Goal: Check status: Check status

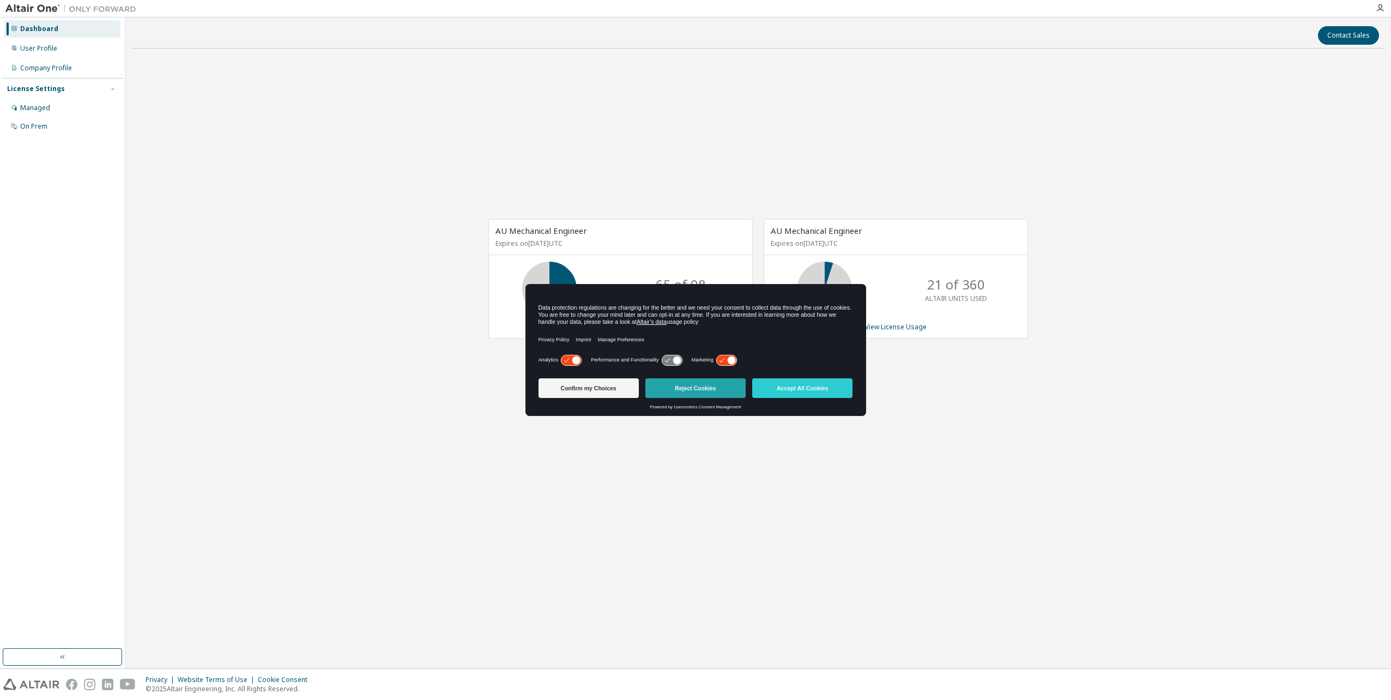
click at [704, 388] on button "Reject Cookies" at bounding box center [695, 388] width 100 height 20
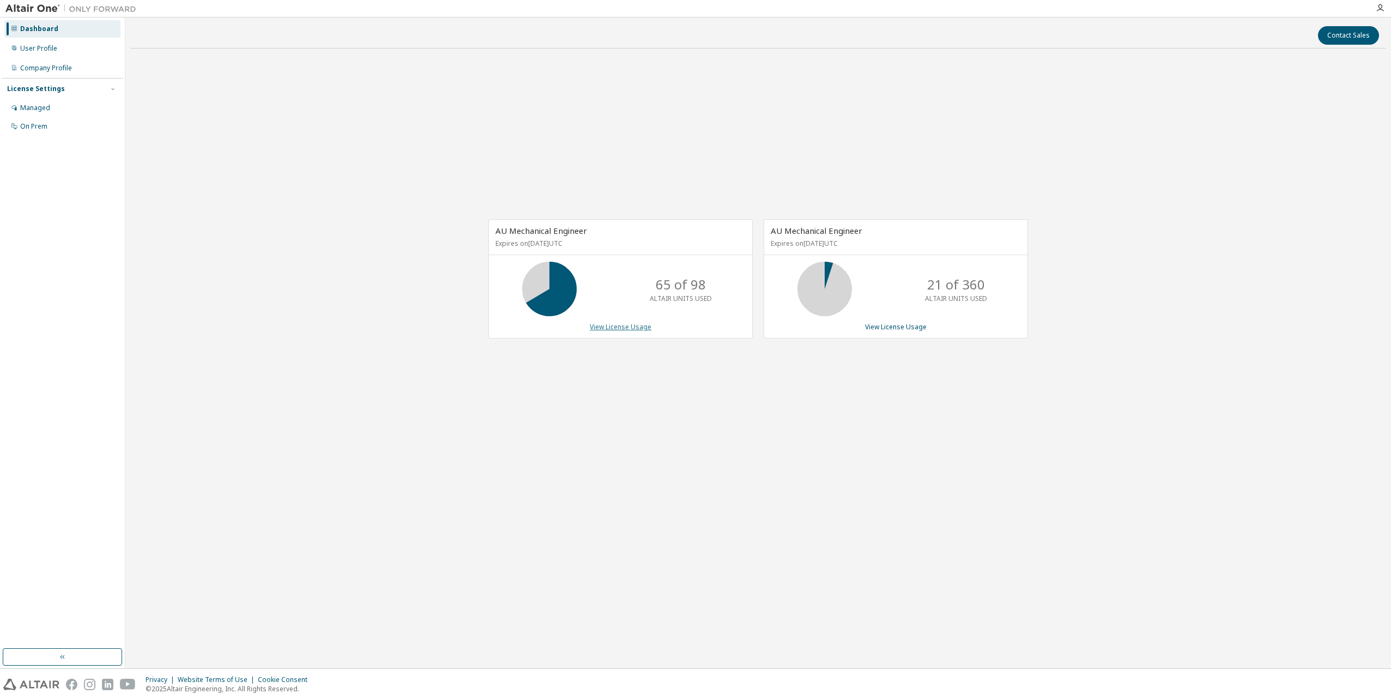
click at [631, 323] on link "View License Usage" at bounding box center [621, 326] width 62 height 9
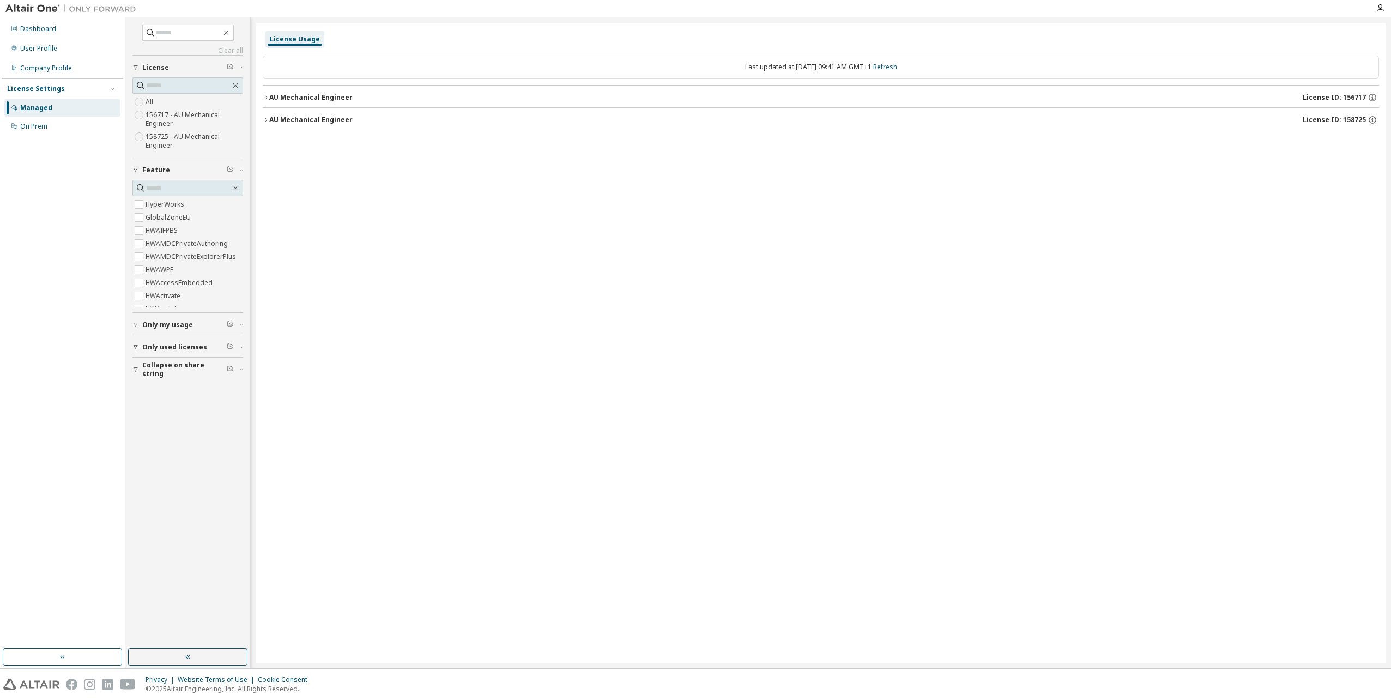
click at [266, 97] on icon "button" at bounding box center [266, 97] width 7 height 7
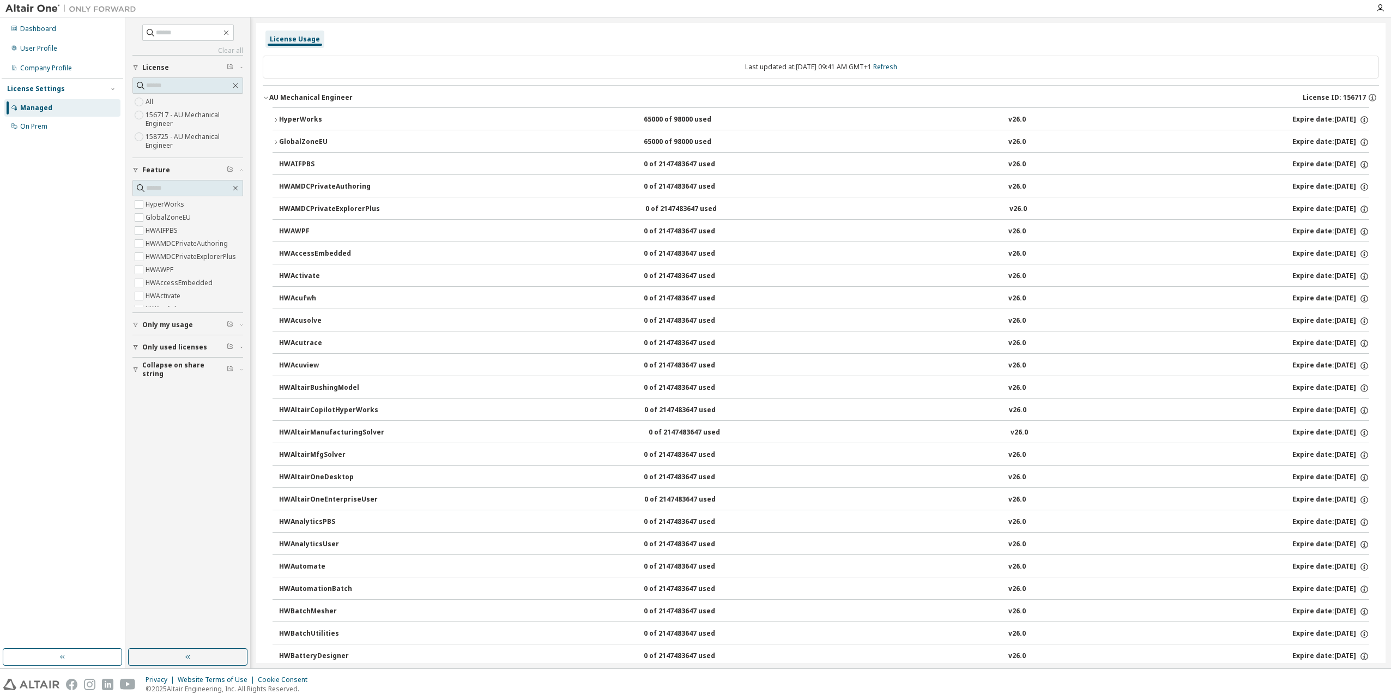
click at [275, 117] on icon "button" at bounding box center [276, 120] width 7 height 7
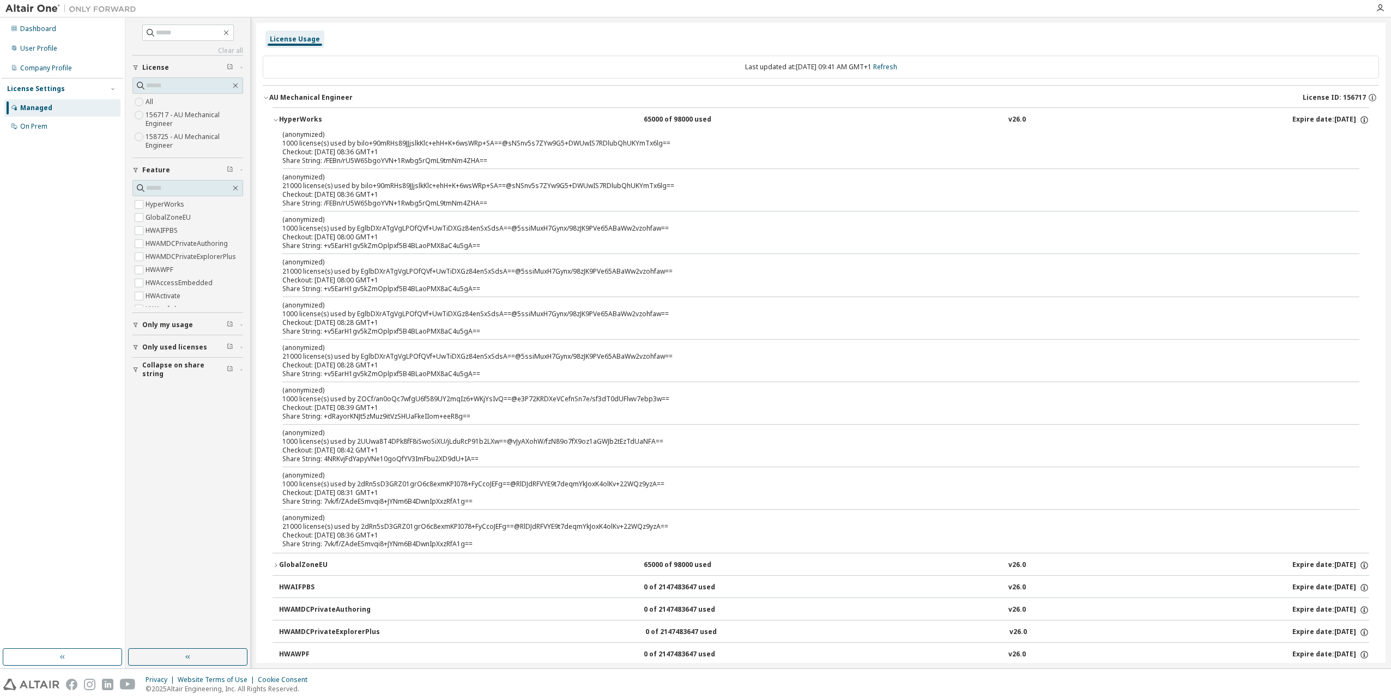
click at [275, 117] on icon "button" at bounding box center [276, 120] width 7 height 7
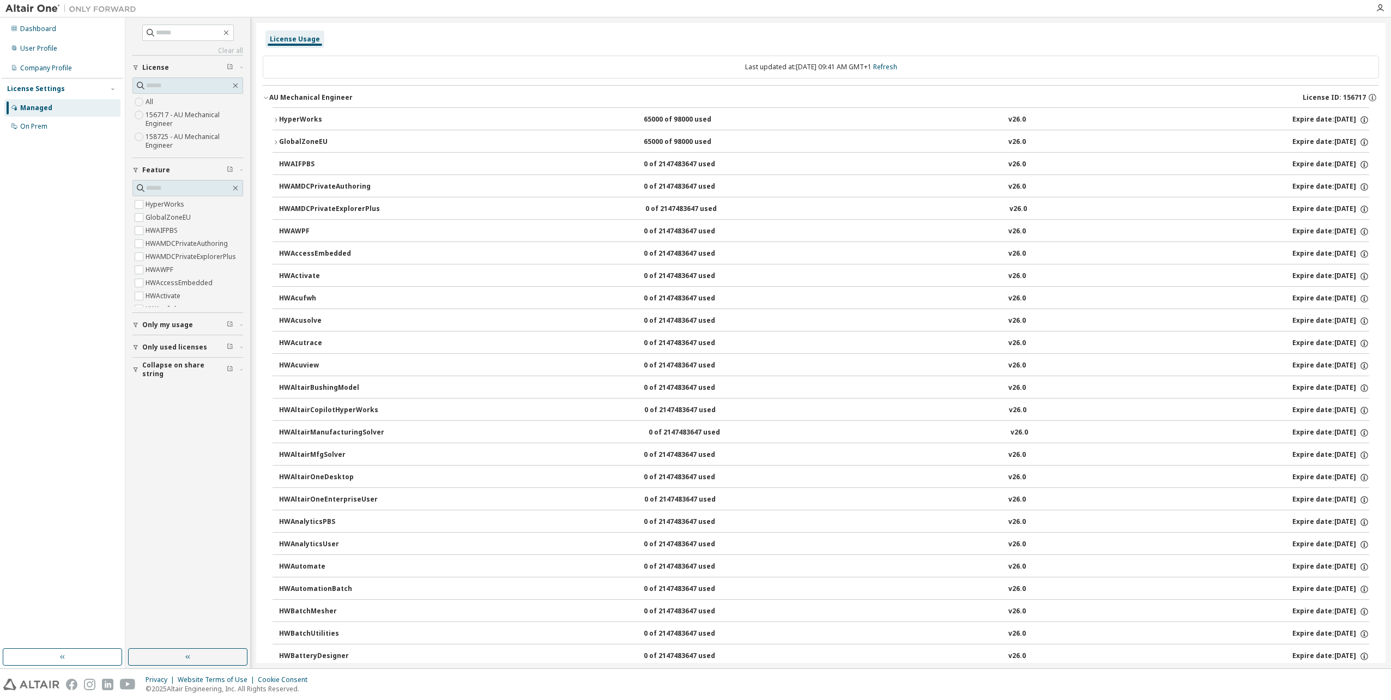
click at [275, 142] on icon "button" at bounding box center [276, 142] width 7 height 7
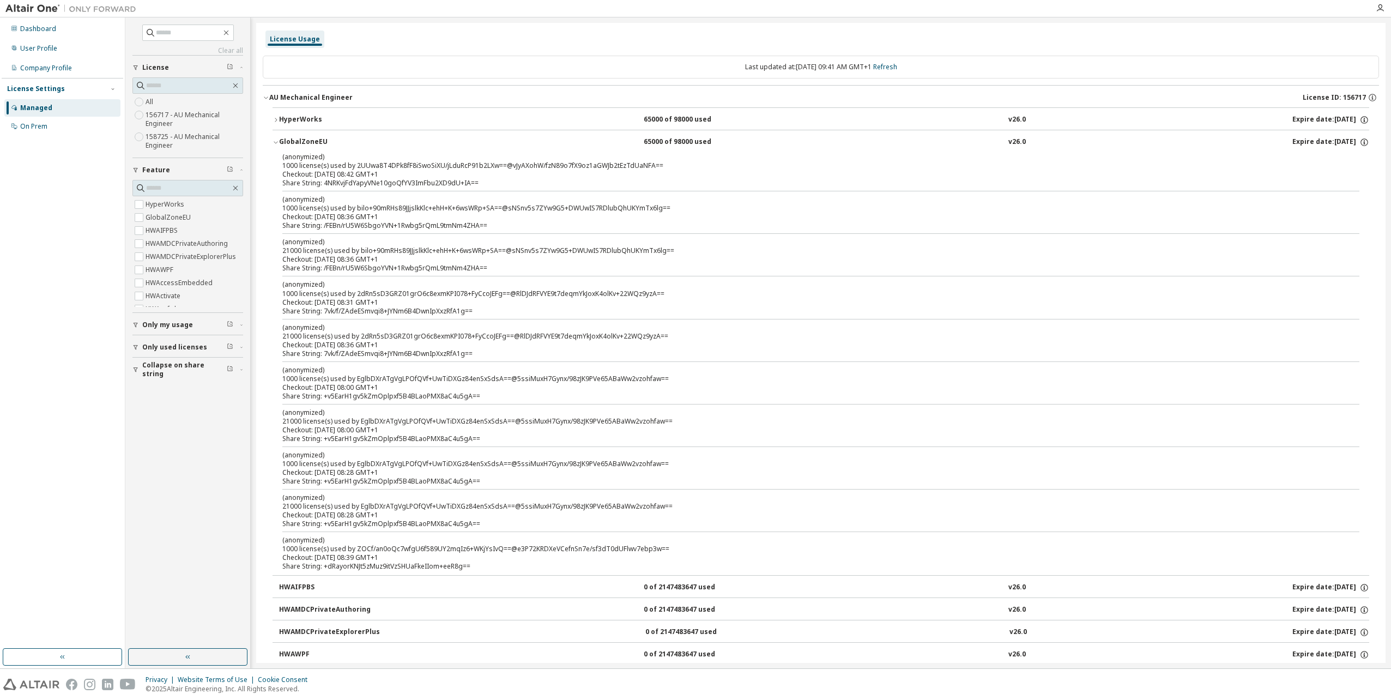
click at [275, 142] on icon "button" at bounding box center [276, 143] width 4 height 2
